Goal: Transaction & Acquisition: Purchase product/service

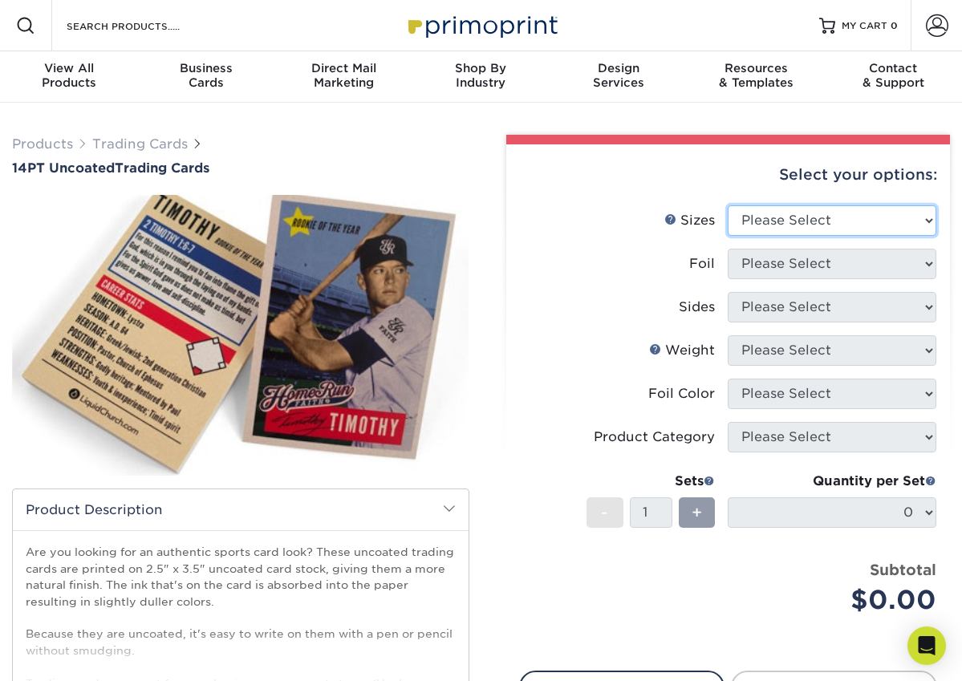
click at [804, 218] on select "Please Select 2.5" x 3.5"" at bounding box center [832, 220] width 209 height 30
select select "2.50x3.50"
click at [728, 205] on select "Please Select 2.5" x 3.5"" at bounding box center [832, 220] width 209 height 30
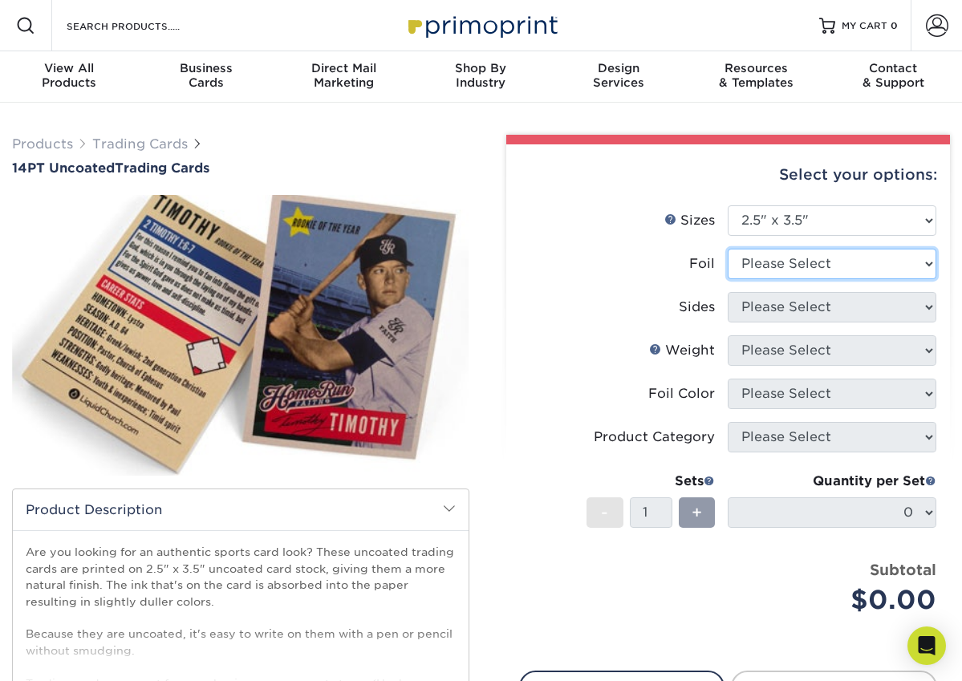
click at [797, 266] on select "Please Select Yes No" at bounding box center [832, 264] width 209 height 30
select select "0"
click at [728, 249] on select "Please Select Yes No" at bounding box center [832, 264] width 209 height 30
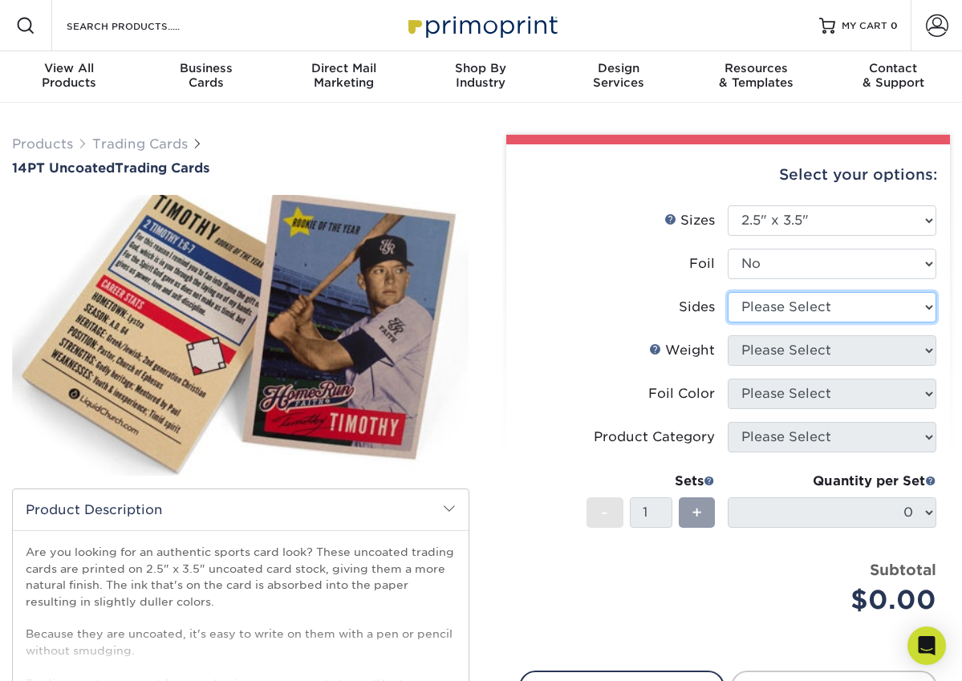
click at [783, 315] on select "Please Select Print Both Sides Print Front Only" at bounding box center [832, 307] width 209 height 30
select select "13abbda7-1d64-4f25-8bb2-c179b224825d"
click at [728, 292] on select "Please Select Print Both Sides Print Front Only" at bounding box center [832, 307] width 209 height 30
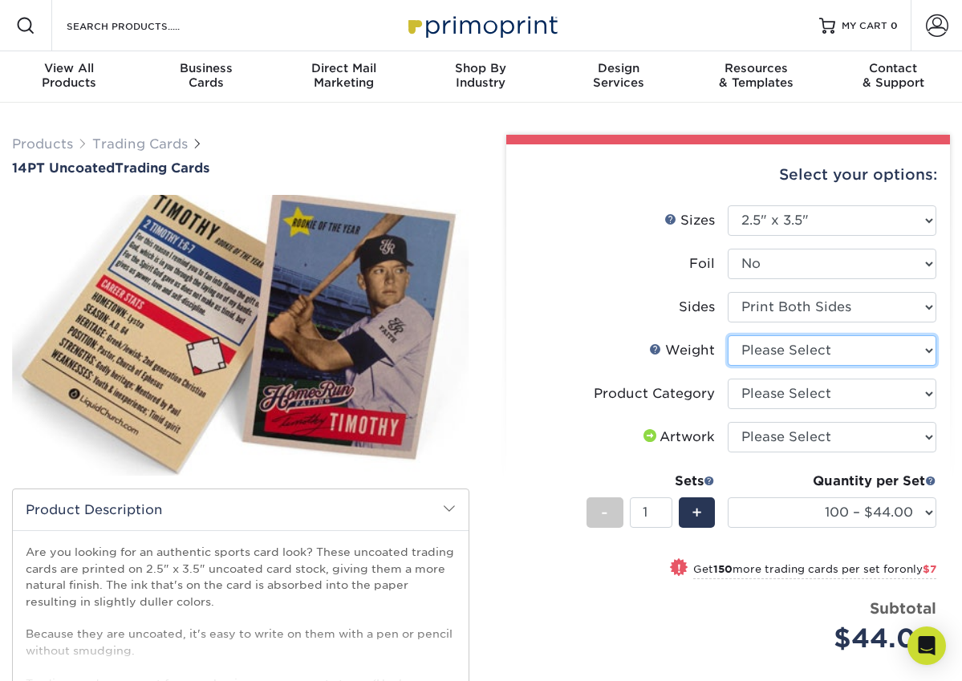
click at [795, 343] on select "Please Select 14PT Uncoated" at bounding box center [832, 350] width 209 height 30
select select "14PT Uncoated"
click at [728, 335] on select "Please Select 14PT Uncoated" at bounding box center [832, 350] width 209 height 30
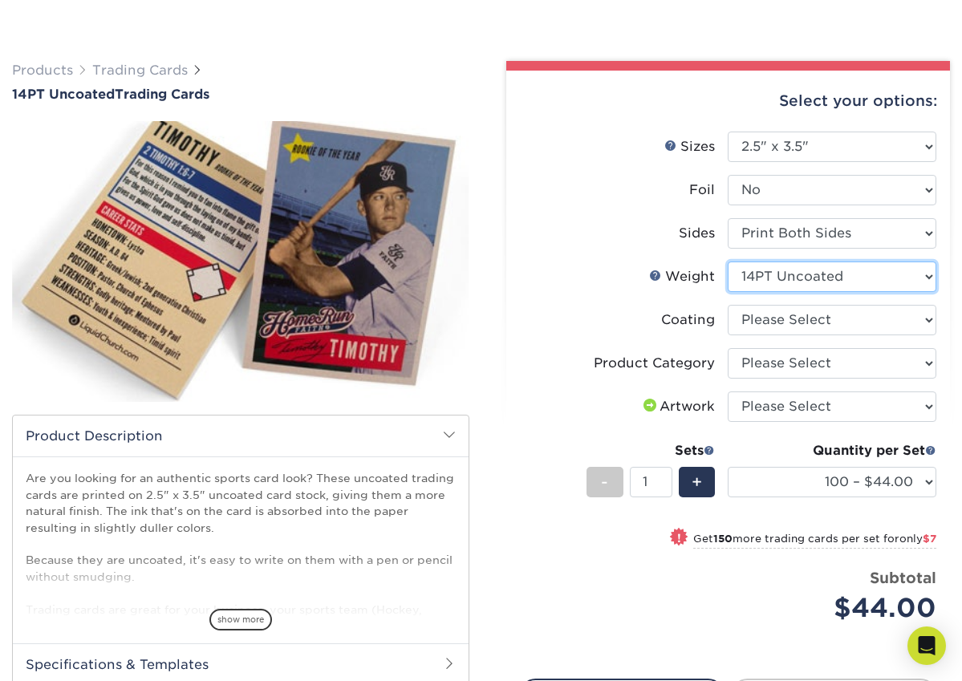
scroll to position [161, 0]
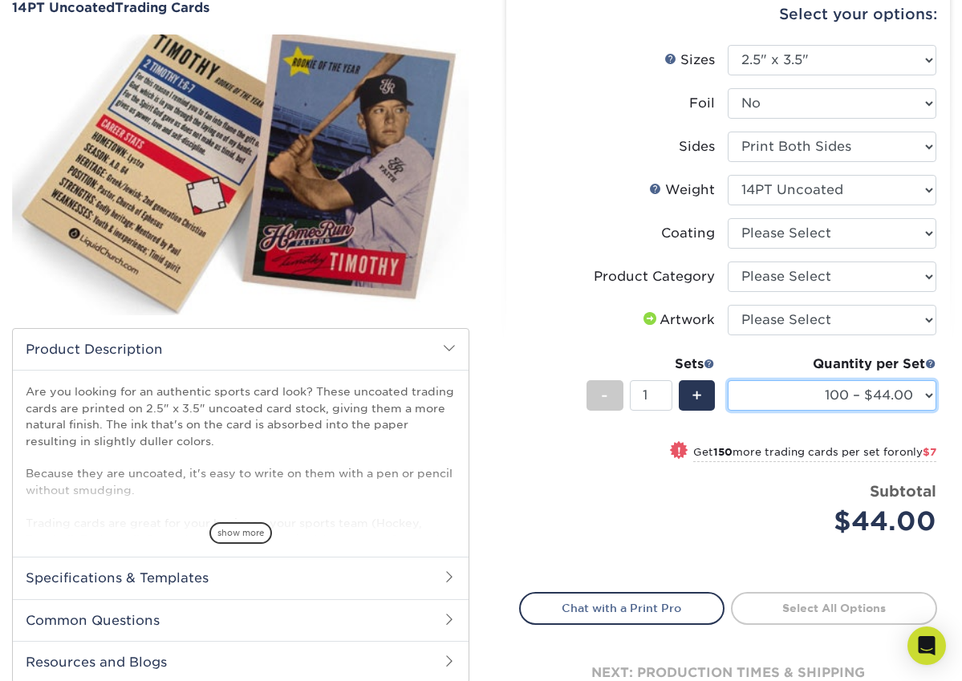
click at [812, 392] on select "100 – $44.00 250 – $51.00 500 – $54.00 1000 – $78.00 2500 – $148.00 5000 – $198…" at bounding box center [832, 395] width 209 height 30
click at [560, 199] on label "Weight Help Weight" at bounding box center [624, 190] width 209 height 30
